Goal: Use online tool/utility: Utilize a website feature to perform a specific function

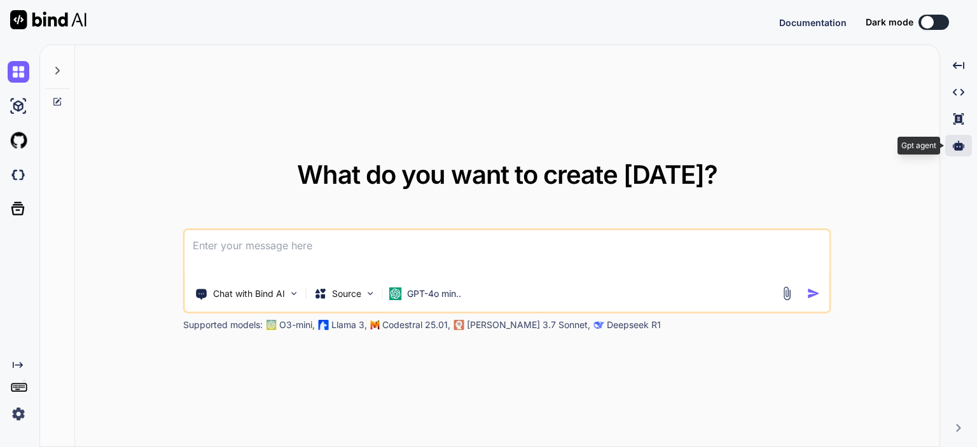
click at [953, 148] on icon at bounding box center [958, 145] width 11 height 11
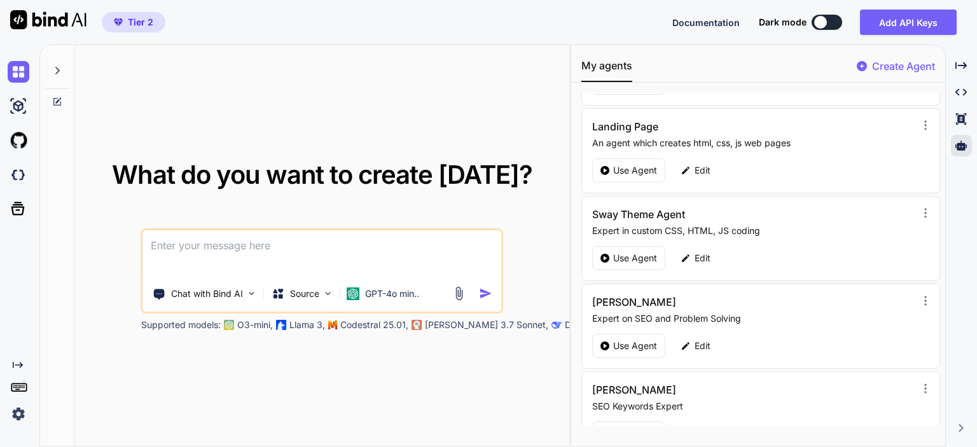
scroll to position [191, 0]
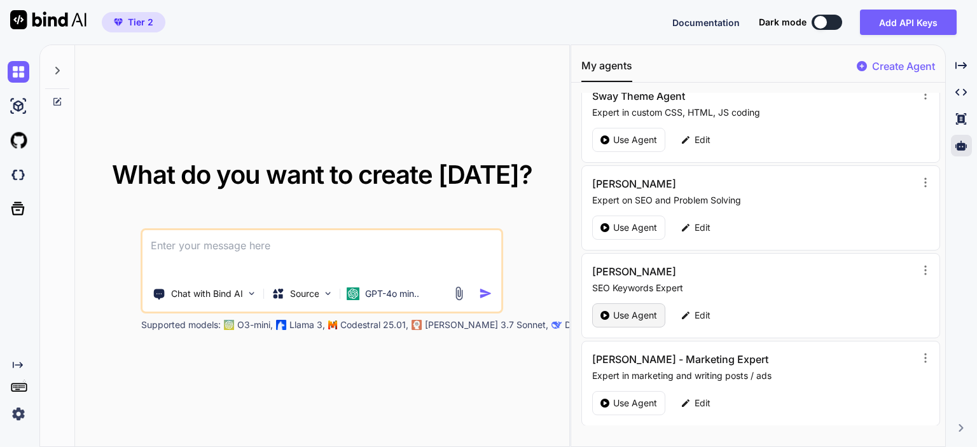
click at [617, 312] on p "Use Agent" at bounding box center [635, 315] width 44 height 13
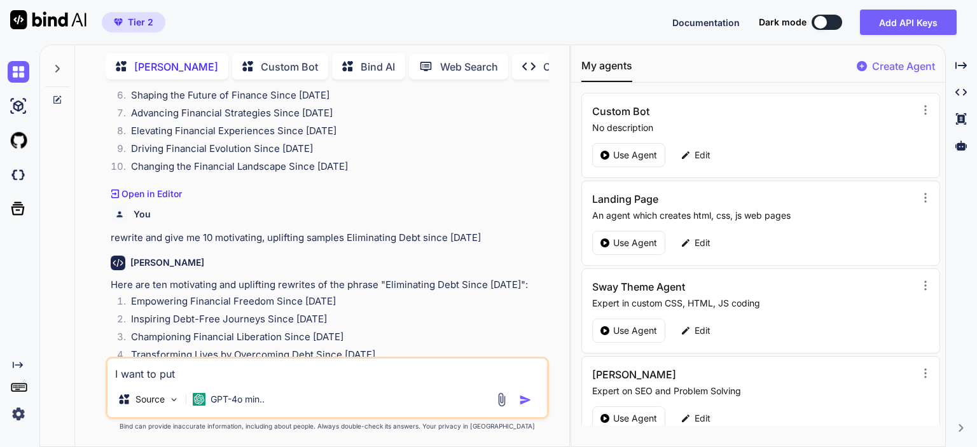
scroll to position [1987, 0]
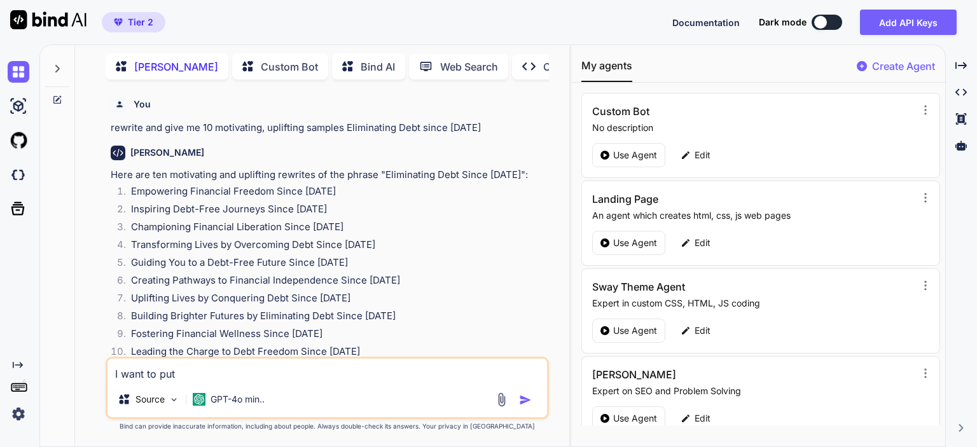
type textarea "x"
click at [272, 371] on textarea "I want to put" at bounding box center [328, 370] width 440 height 23
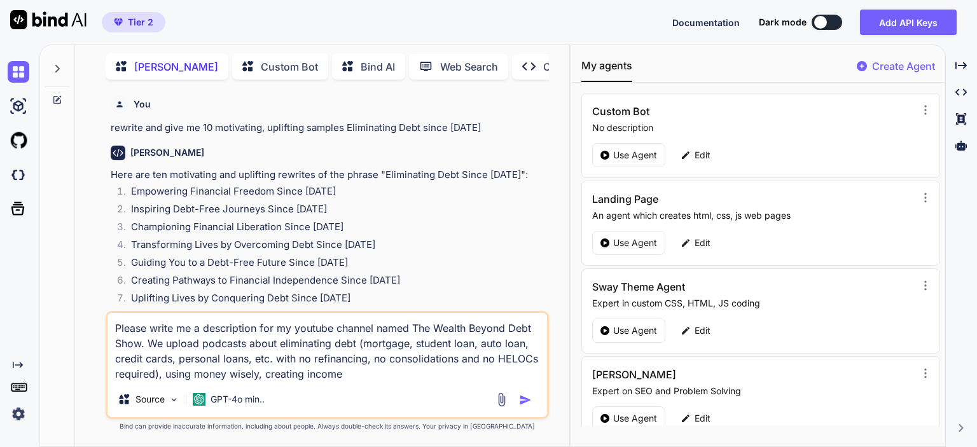
drag, startPoint x: 357, startPoint y: 345, endPoint x: 158, endPoint y: 384, distance: 202.1
click at [158, 384] on div "Please write me a description for my youtube channel named The Wealth Beyond De…" at bounding box center [327, 365] width 443 height 108
click at [166, 376] on textarea "Please write me a description for my youtube channel named The Wealth Beyond De…" at bounding box center [328, 347] width 440 height 69
click at [355, 374] on textarea "Please write me a description for my youtube channel named The Wealth Beyond De…" at bounding box center [328, 347] width 440 height 69
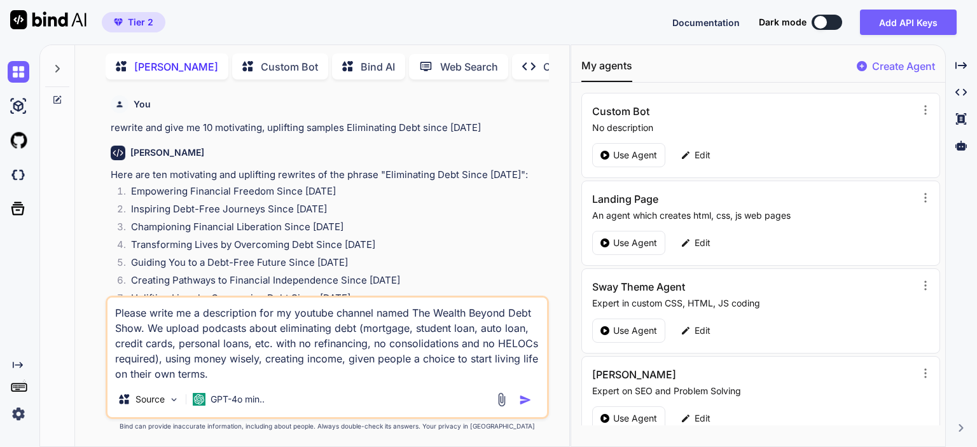
click at [371, 361] on textarea "Please write me a description for my youtube channel named The Wealth Beyond De…" at bounding box center [328, 340] width 440 height 84
click at [326, 380] on textarea "Please write me a description for my youtube channel named The Wealth Beyond De…" at bounding box center [328, 340] width 440 height 84
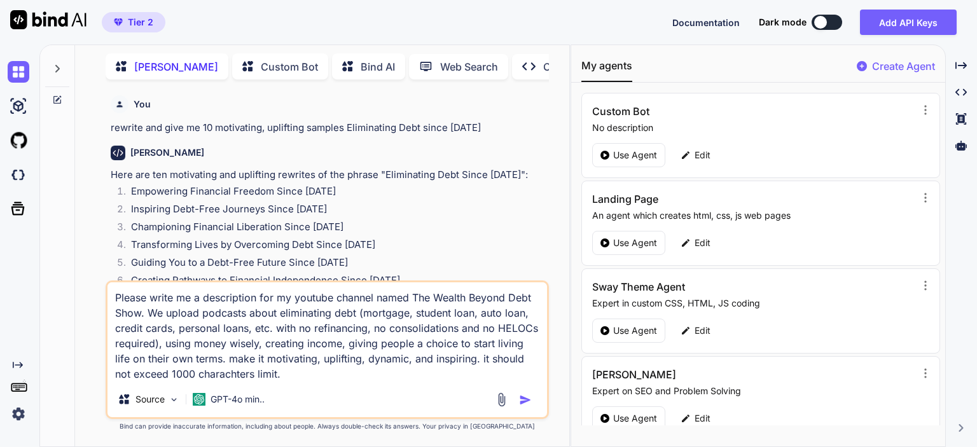
click at [296, 369] on textarea "Please write me a description for my youtube channel named The Wealth Beyond De…" at bounding box center [328, 331] width 440 height 99
type textarea "Please write me a description for my youtube channel named The Wealth Beyond De…"
click at [523, 401] on img "button" at bounding box center [525, 400] width 13 height 13
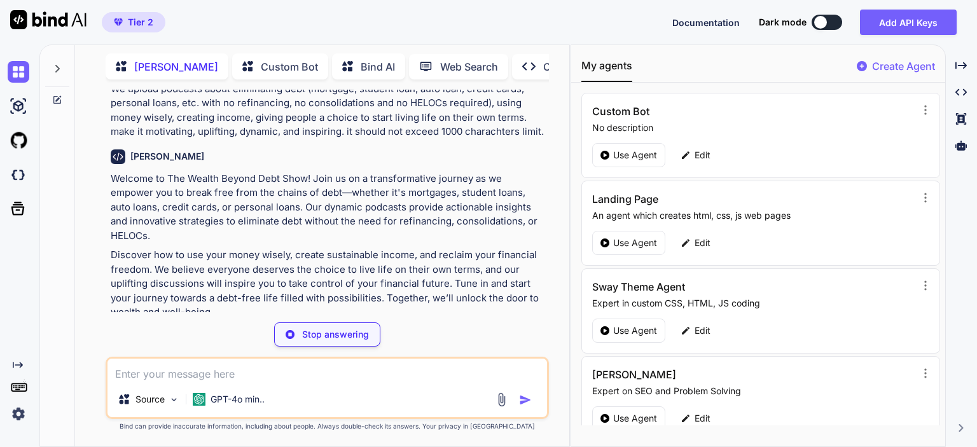
scroll to position [2306, 0]
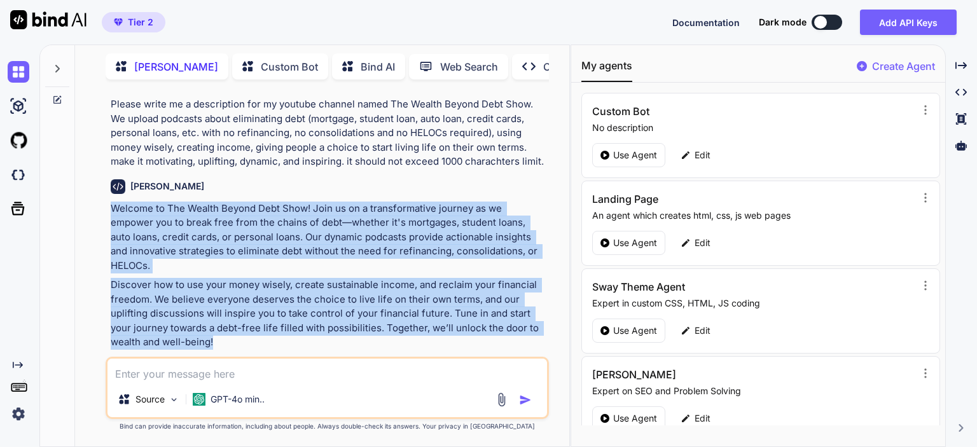
drag, startPoint x: 221, startPoint y: 330, endPoint x: 117, endPoint y: 209, distance: 160.1
click at [106, 208] on div "You what is the difference b/w connection and following in the linkedin? What i…" at bounding box center [327, 268] width 443 height 357
copy div "Welcome to The Wealth Beyond Debt Show! Join us on a transformative journey as …"
